Goal: Find specific page/section: Find specific page/section

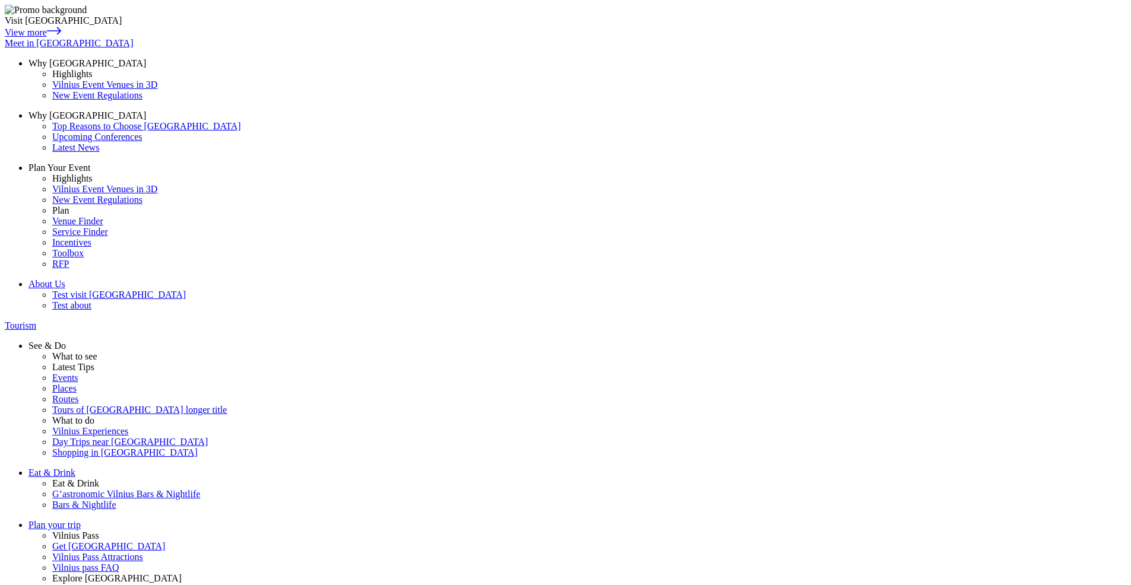
click at [36, 321] on span "Tourism" at bounding box center [20, 326] width 31 height 10
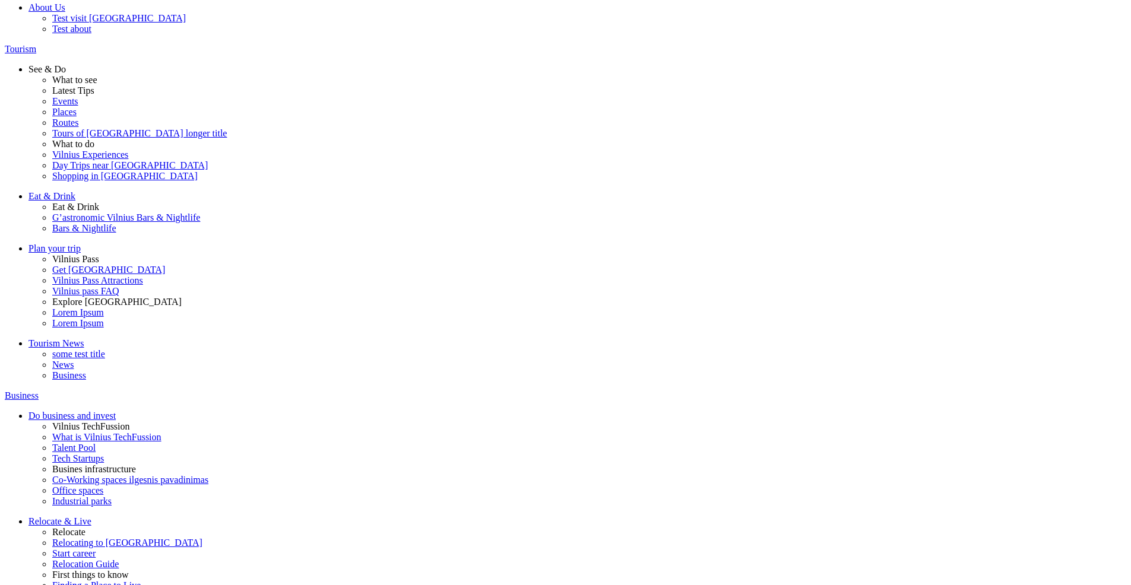
scroll to position [244, 0]
